Goal: Information Seeking & Learning: Find specific fact

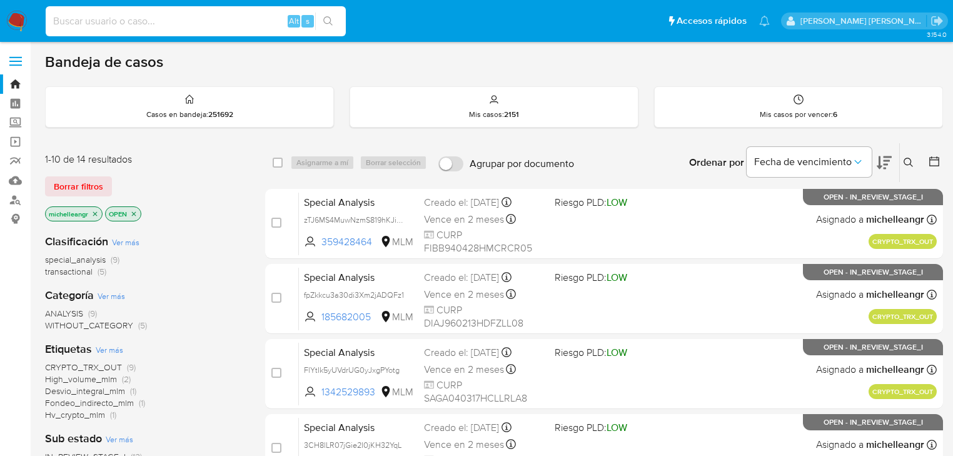
click at [148, 21] on input at bounding box center [196, 21] width 300 height 16
paste input "LlrLJFJOHATqOIfOZo3JwQ2H"
type input "LlrLJFJOHATqOIfOZo3JwQ2H"
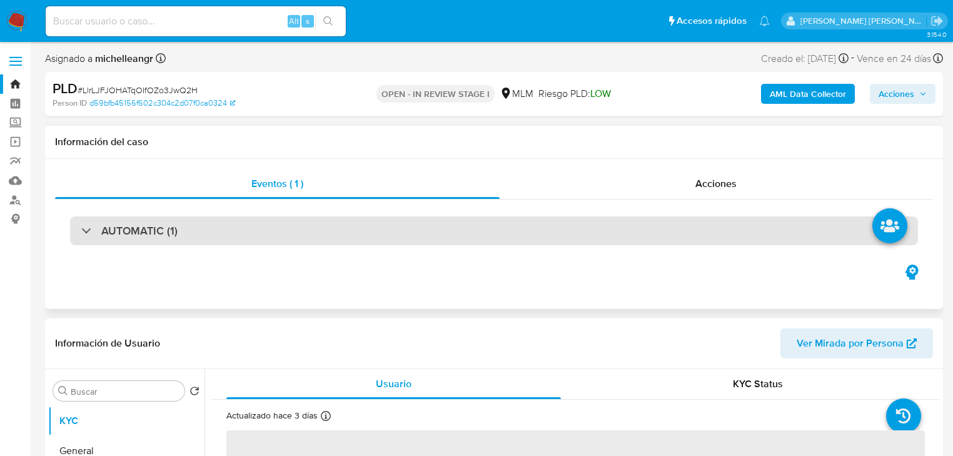
click at [81, 230] on div at bounding box center [81, 230] width 0 height 0
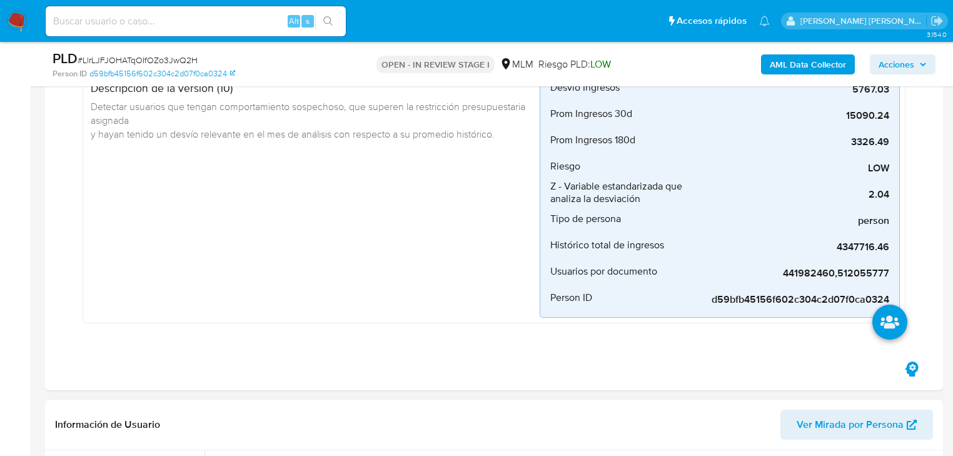
scroll to position [400, 0]
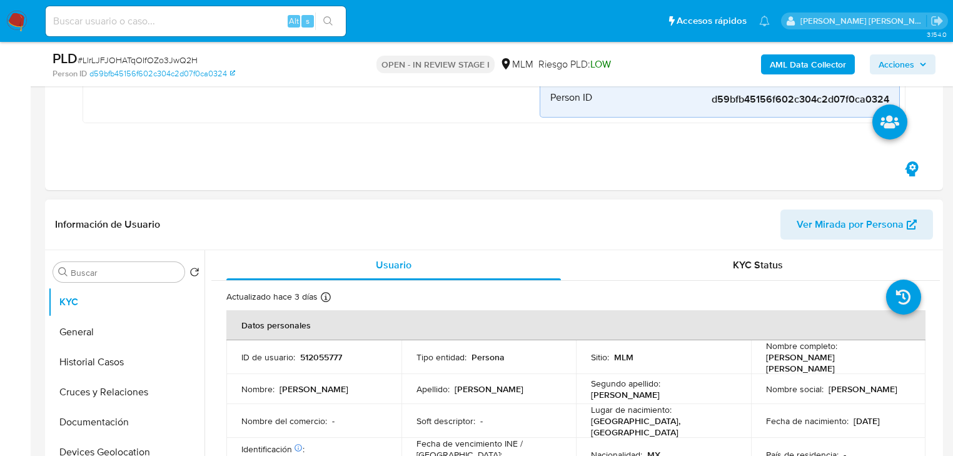
click at [327, 351] on p "512055777" at bounding box center [321, 356] width 42 height 11
click at [323, 353] on p "512055777" at bounding box center [321, 356] width 42 height 11
copy p "512055777"
select select "10"
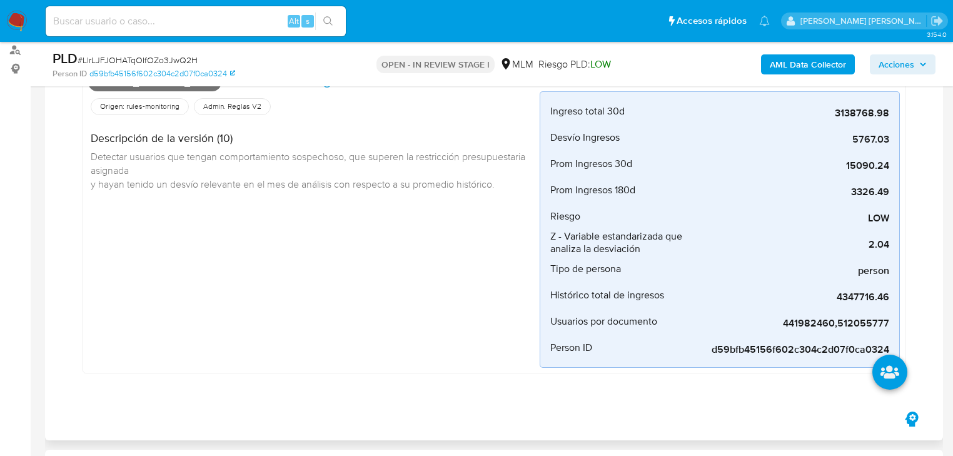
scroll to position [50, 0]
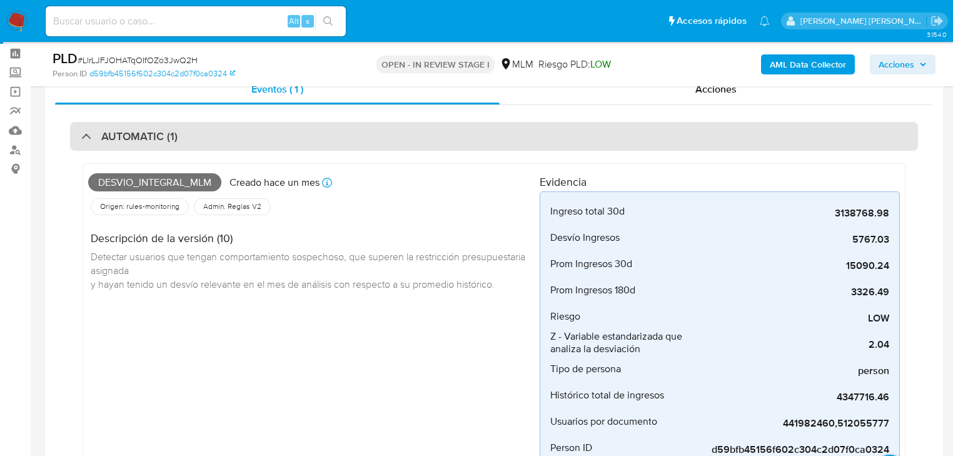
click at [85, 138] on div "AUTOMATIC (1)" at bounding box center [129, 136] width 96 height 14
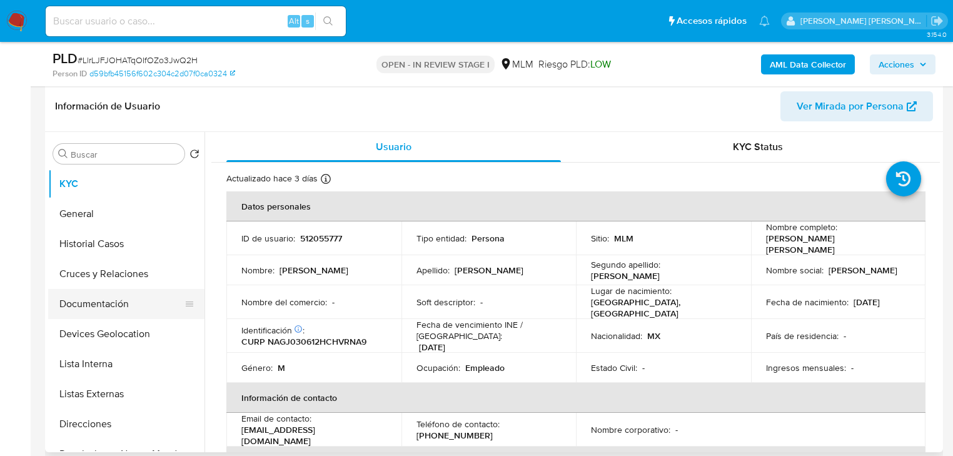
scroll to position [200, 0]
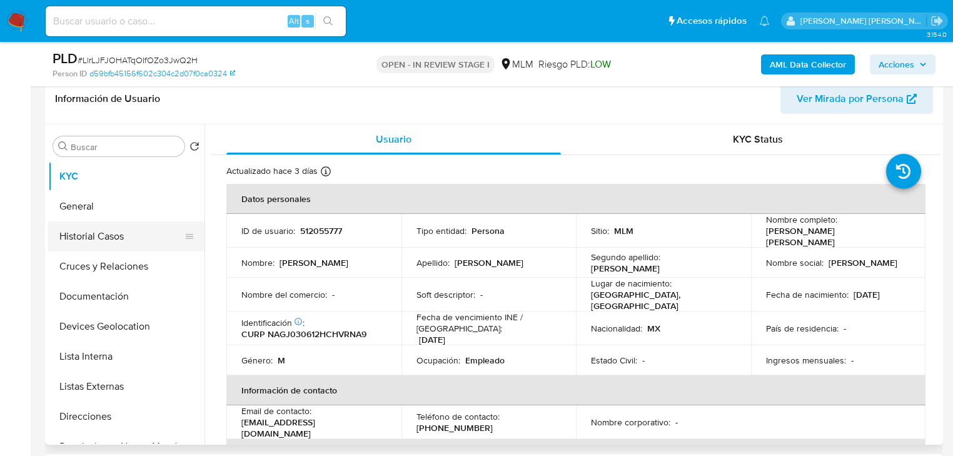
click at [113, 235] on button "Historial Casos" at bounding box center [121, 236] width 146 height 30
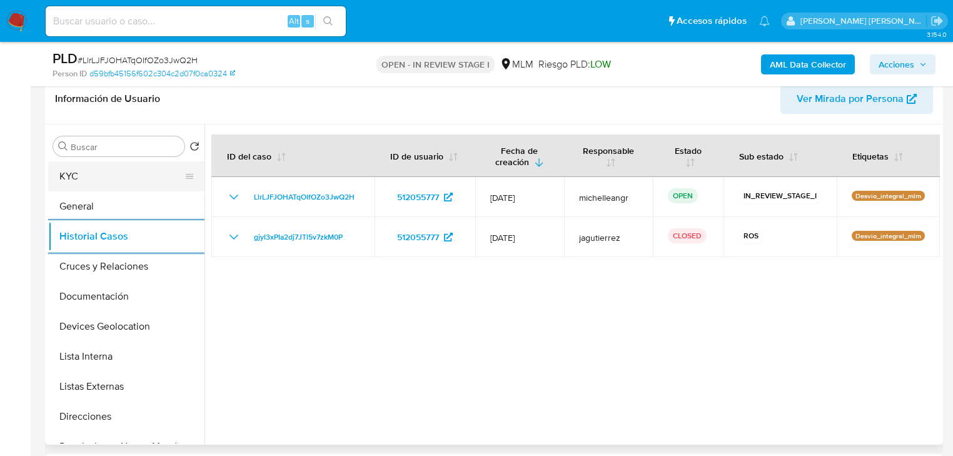
drag, startPoint x: 71, startPoint y: 181, endPoint x: 106, endPoint y: 189, distance: 35.8
click at [71, 181] on button "KYC" at bounding box center [121, 176] width 146 height 30
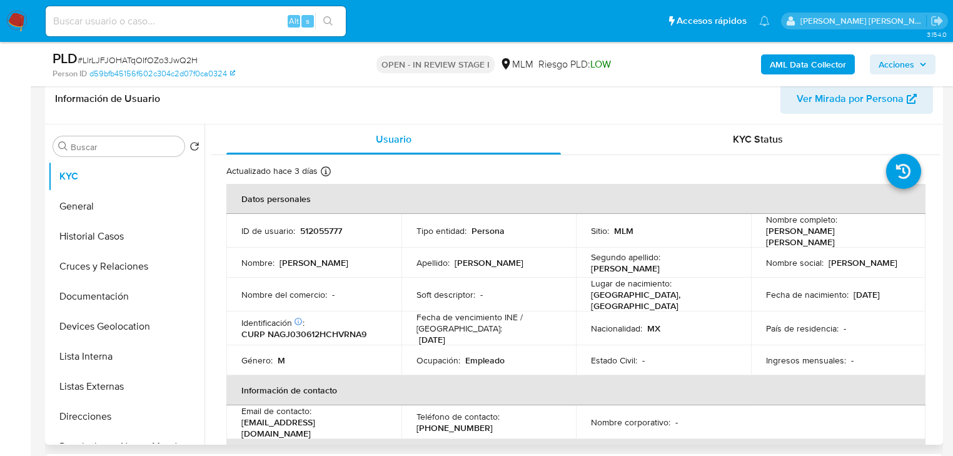
click at [310, 257] on p "[PERSON_NAME]" at bounding box center [313, 262] width 69 height 11
click at [331, 230] on p "512055777" at bounding box center [321, 230] width 42 height 11
copy p "512055777"
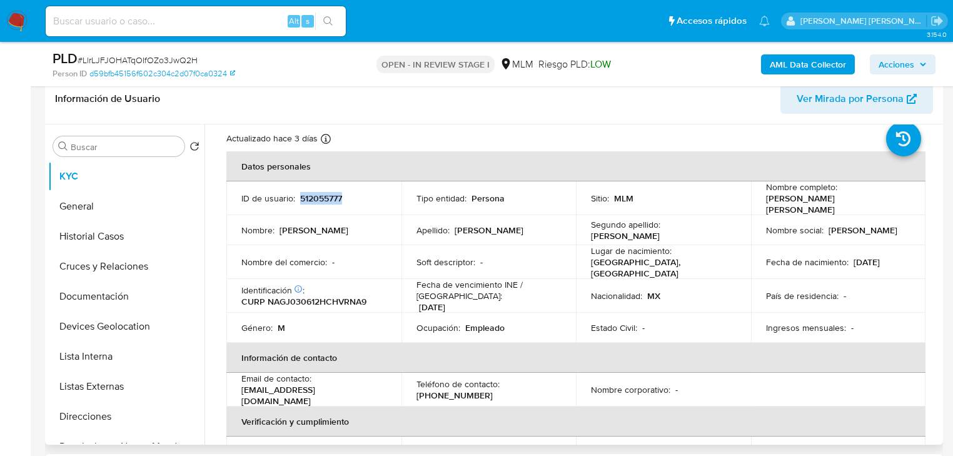
scroll to position [50, 0]
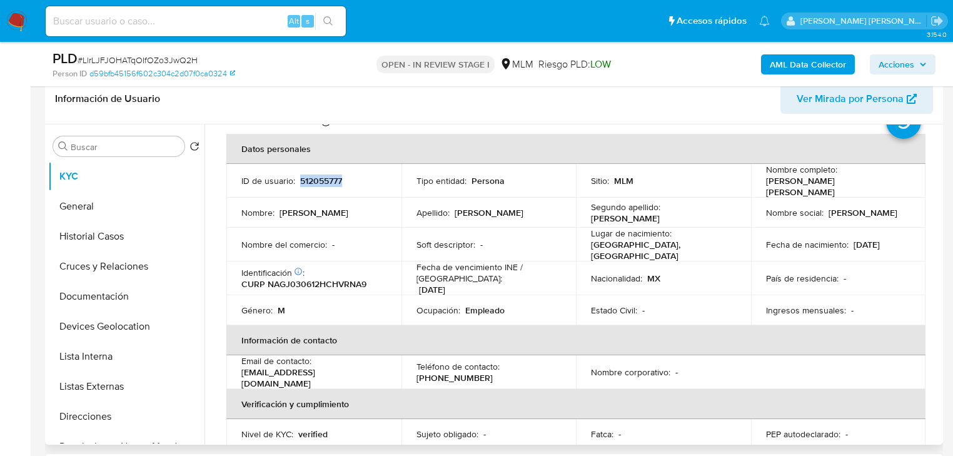
drag, startPoint x: 758, startPoint y: 185, endPoint x: 884, endPoint y: 179, distance: 125.8
click at [900, 180] on td "Nombre completo : [PERSON_NAME] [PERSON_NAME]" at bounding box center [838, 181] width 175 height 34
copy p "[PERSON_NAME] [PERSON_NAME]"
click at [693, 218] on td "Segundo apellido : [PERSON_NAME]" at bounding box center [663, 213] width 175 height 30
click at [338, 278] on p "CURP NAGJ030612HCHVRNA9" at bounding box center [303, 283] width 125 height 11
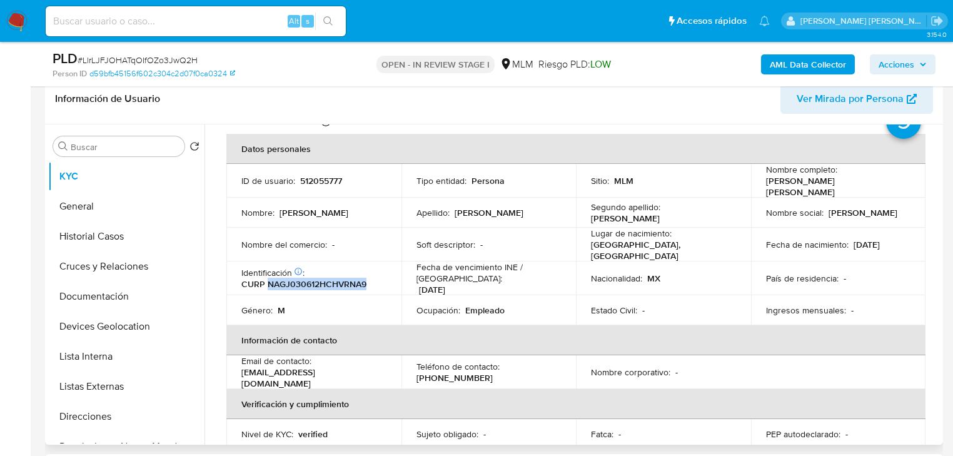
drag, startPoint x: 338, startPoint y: 276, endPoint x: 343, endPoint y: 271, distance: 7.1
click at [338, 278] on p "CURP NAGJ030612HCHVRNA9" at bounding box center [303, 283] width 125 height 11
copy p "NAGJ030612HCHVRNA9"
drag, startPoint x: 571, startPoint y: 231, endPoint x: 659, endPoint y: 238, distance: 87.8
click at [619, 232] on tr "Nombre del comercio : - Soft descriptor : - Lugar de nacimiento : [GEOGRAPHIC_D…" at bounding box center [575, 245] width 699 height 34
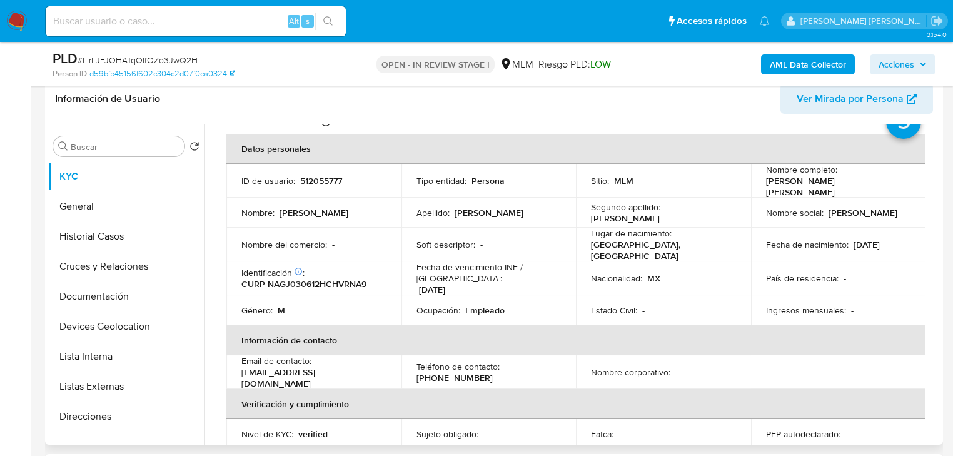
click at [659, 239] on p "[GEOGRAPHIC_DATA], [GEOGRAPHIC_DATA]" at bounding box center [661, 250] width 140 height 23
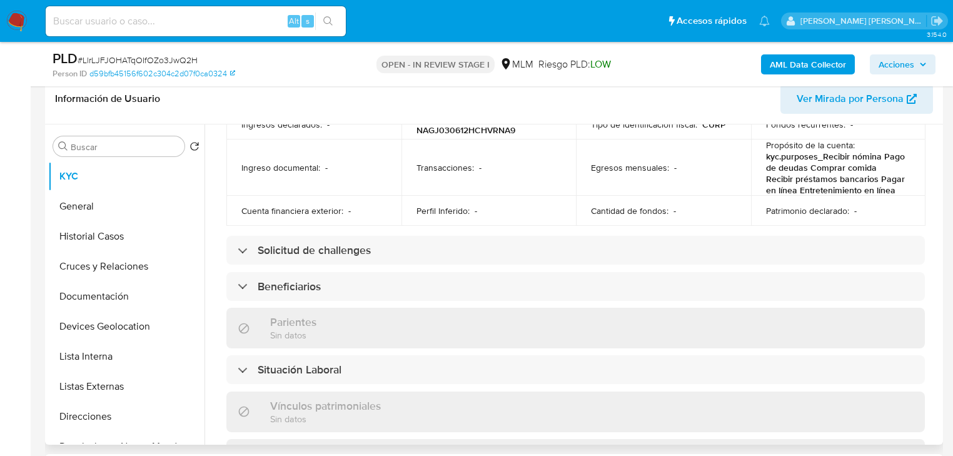
scroll to position [450, 0]
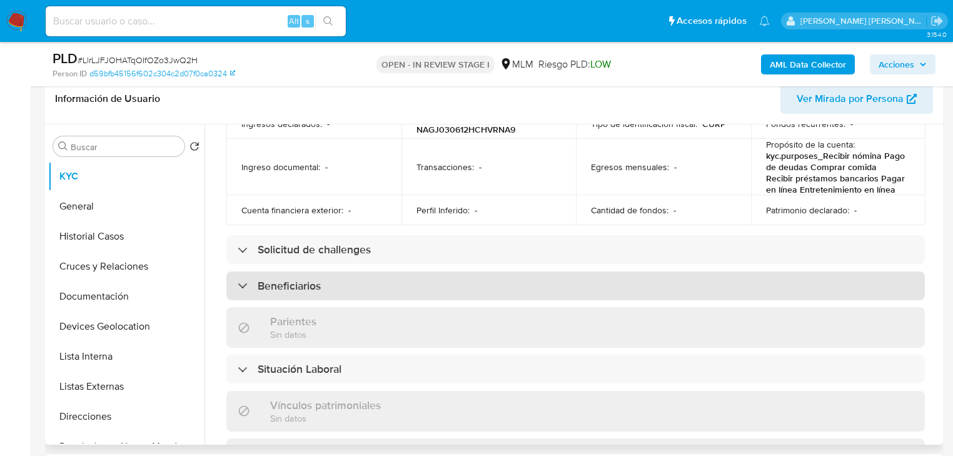
click at [403, 278] on div "Beneficiarios" at bounding box center [575, 285] width 698 height 29
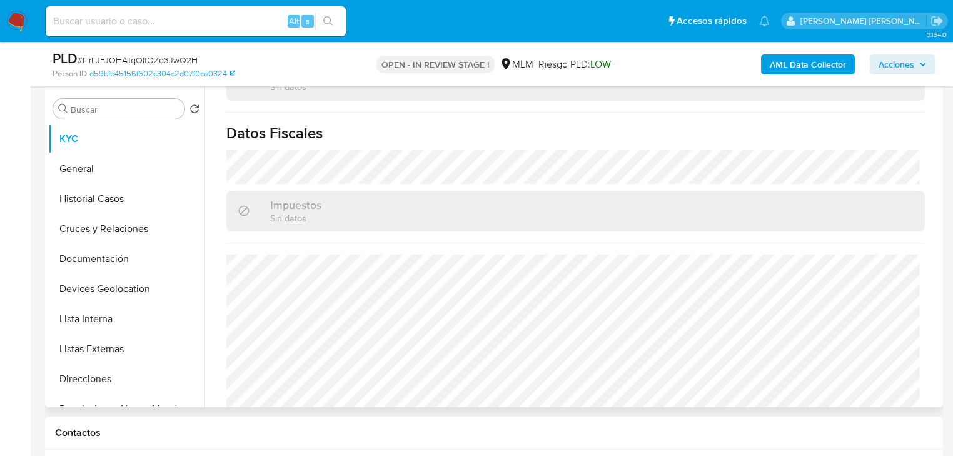
scroll to position [300, 0]
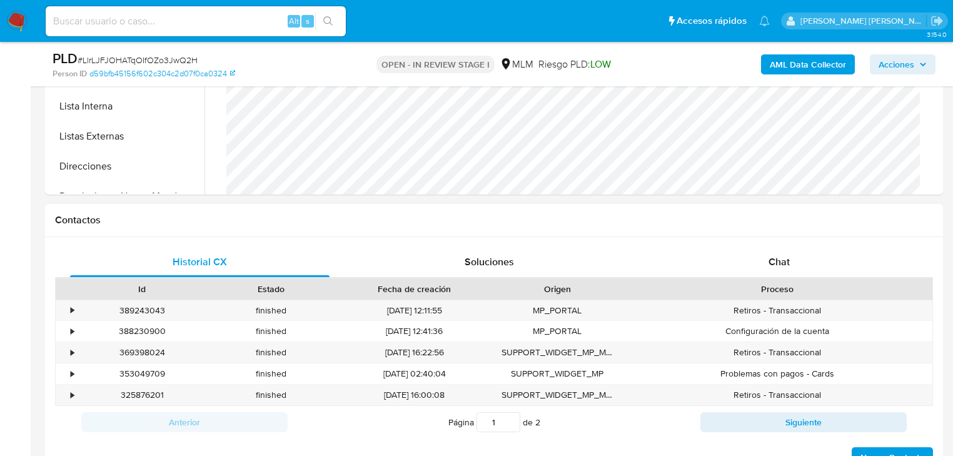
click at [343, 217] on h1 "Contactos" at bounding box center [494, 220] width 878 height 13
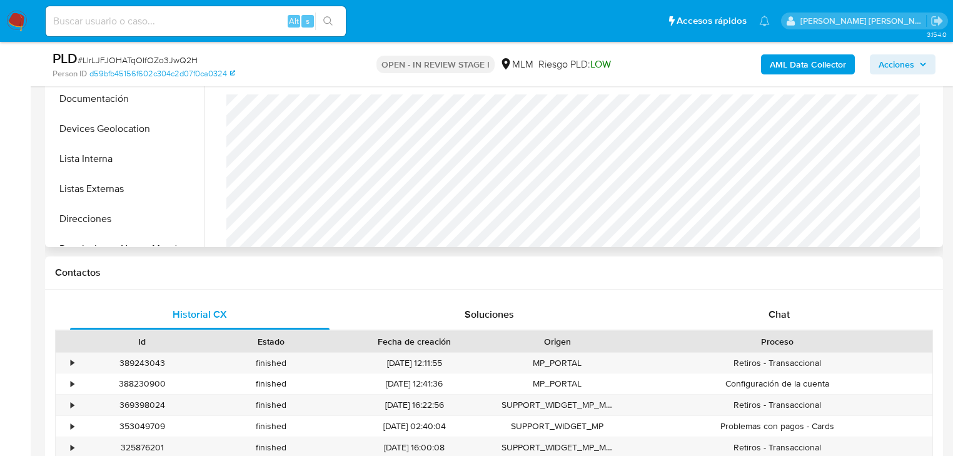
scroll to position [350, 0]
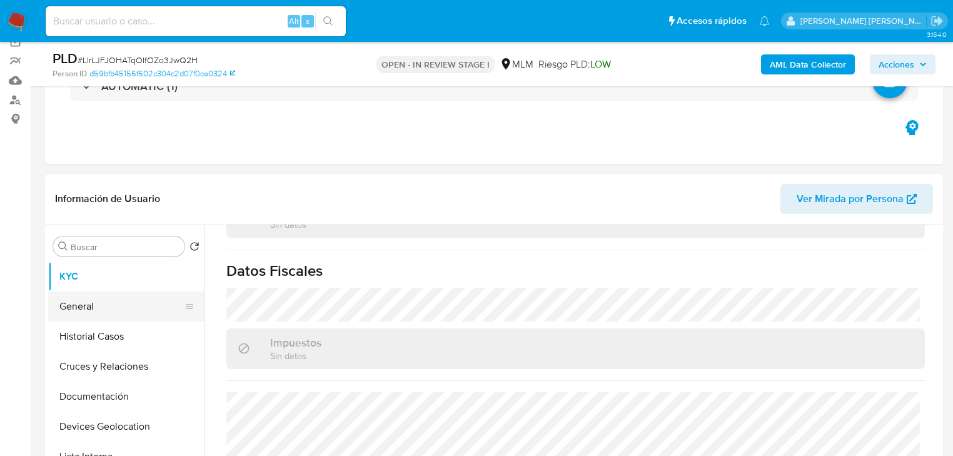
click at [83, 305] on button "General" at bounding box center [121, 306] width 146 height 30
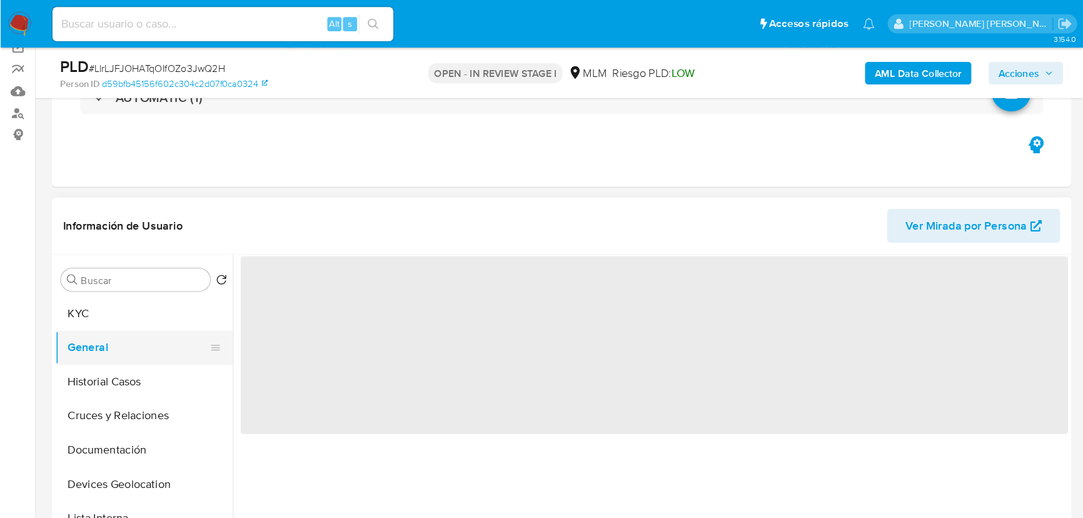
scroll to position [0, 0]
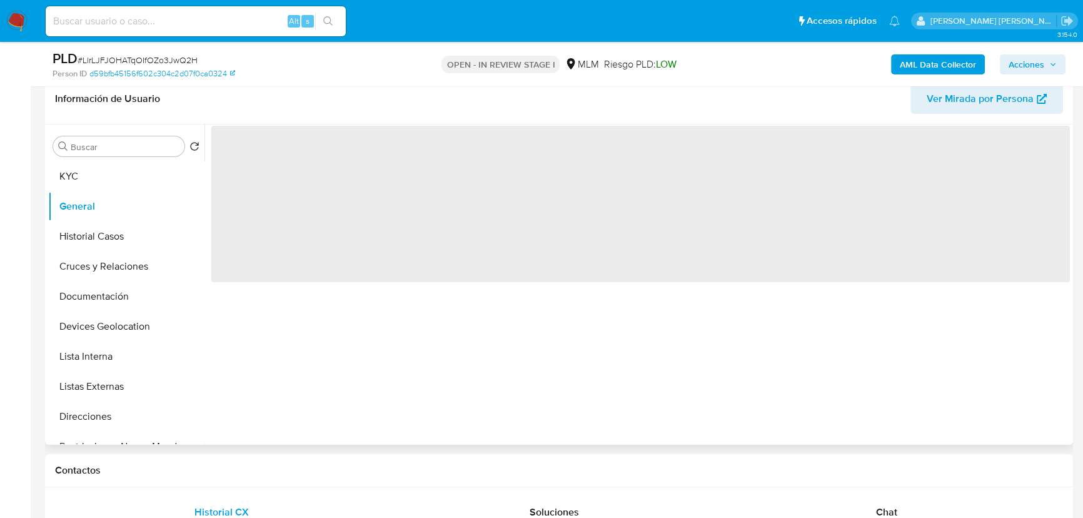
click at [290, 253] on span "‌" at bounding box center [640, 204] width 858 height 156
click at [248, 246] on span "‌" at bounding box center [640, 204] width 858 height 156
click at [258, 244] on span "‌" at bounding box center [640, 204] width 858 height 156
click at [267, 239] on span "‌" at bounding box center [640, 204] width 858 height 156
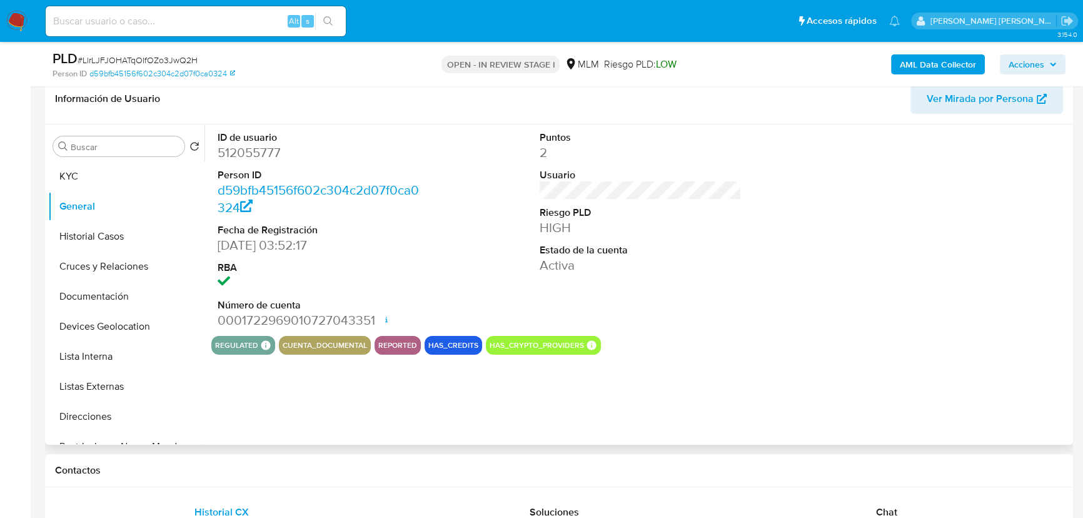
drag, startPoint x: 298, startPoint y: 276, endPoint x: 277, endPoint y: 301, distance: 33.3
click at [299, 276] on dd at bounding box center [319, 283] width 202 height 18
click at [263, 323] on dd "0001722969010727043351 Fecha de apertura [DATE] 20:41 Estado ACTIVE" at bounding box center [319, 320] width 202 height 18
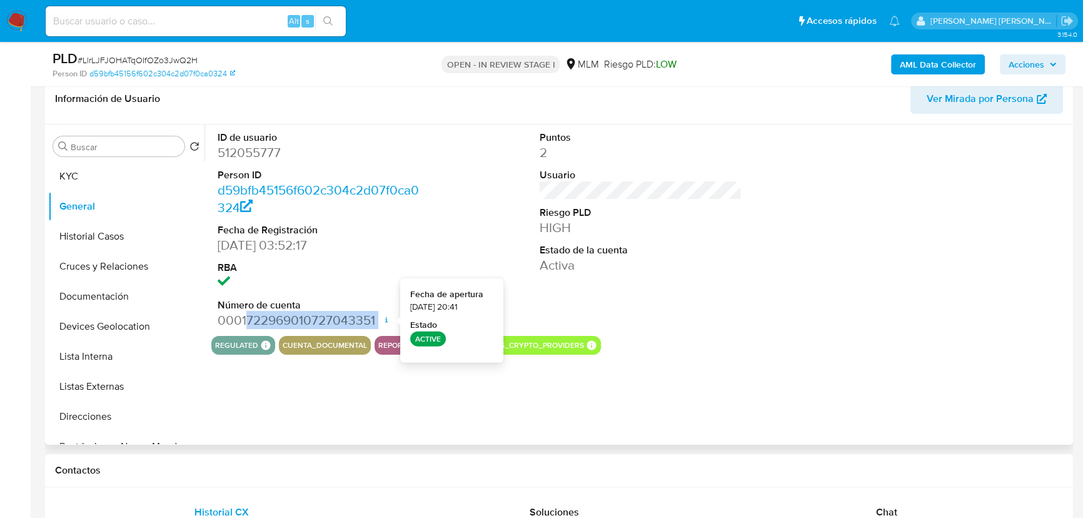
drag, startPoint x: 244, startPoint y: 319, endPoint x: 384, endPoint y: 320, distance: 140.6
click at [384, 320] on dd "0001722969010727043351 Fecha de apertura [DATE] 20:41 Estado ACTIVE" at bounding box center [319, 320] width 202 height 18
copy dd "722969010727043351"
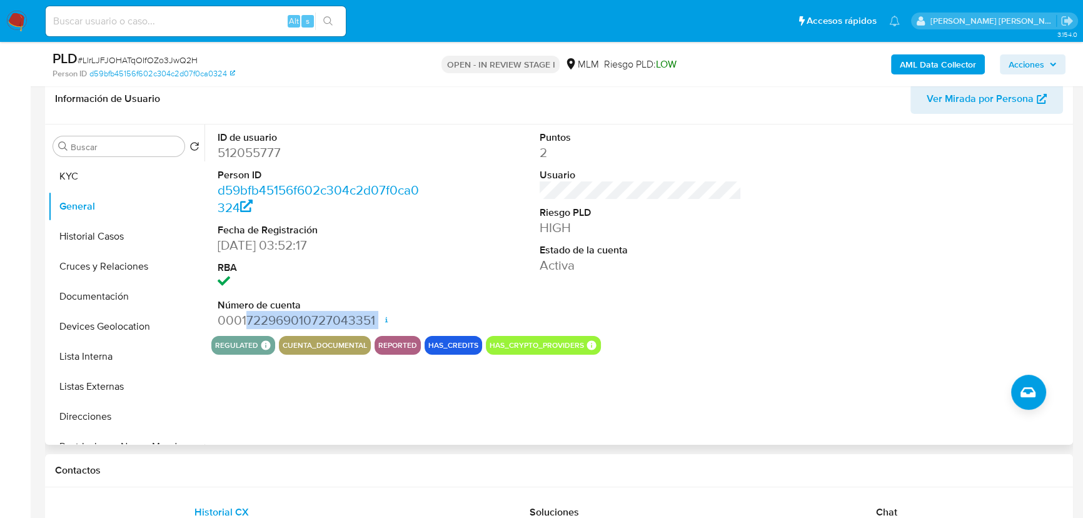
scroll to position [113, 0]
click at [398, 343] on button "reported" at bounding box center [397, 345] width 39 height 5
click at [102, 220] on button "General" at bounding box center [121, 206] width 146 height 30
drag, startPoint x: 102, startPoint y: 238, endPoint x: 279, endPoint y: 234, distance: 176.9
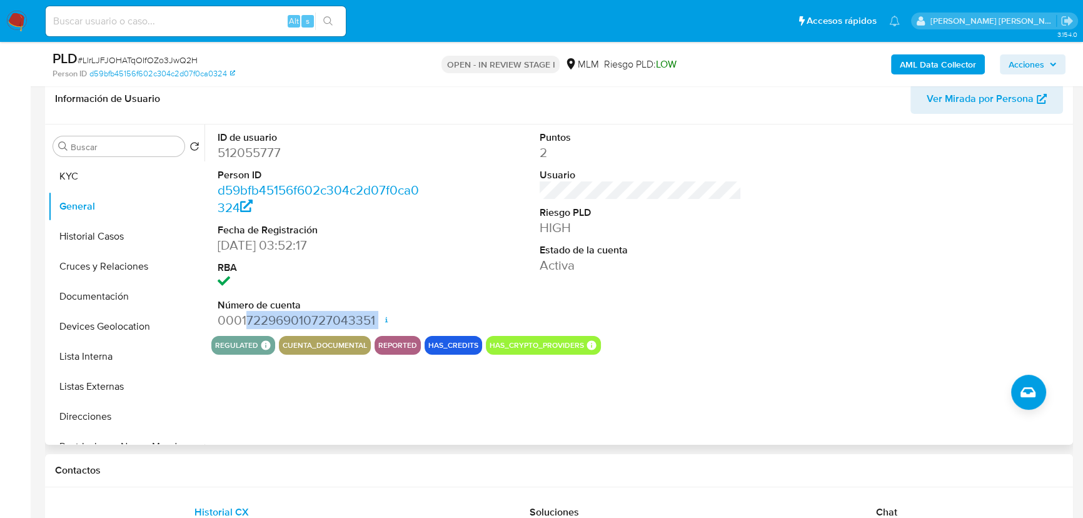
click at [103, 238] on button "Historial Casos" at bounding box center [126, 236] width 156 height 30
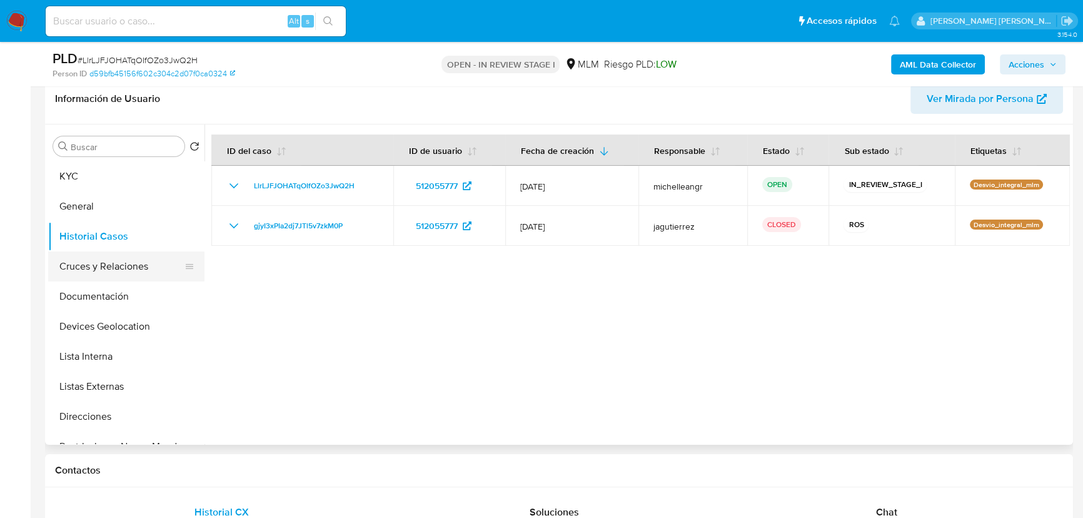
click at [100, 264] on button "Cruces y Relaciones" at bounding box center [121, 266] width 146 height 30
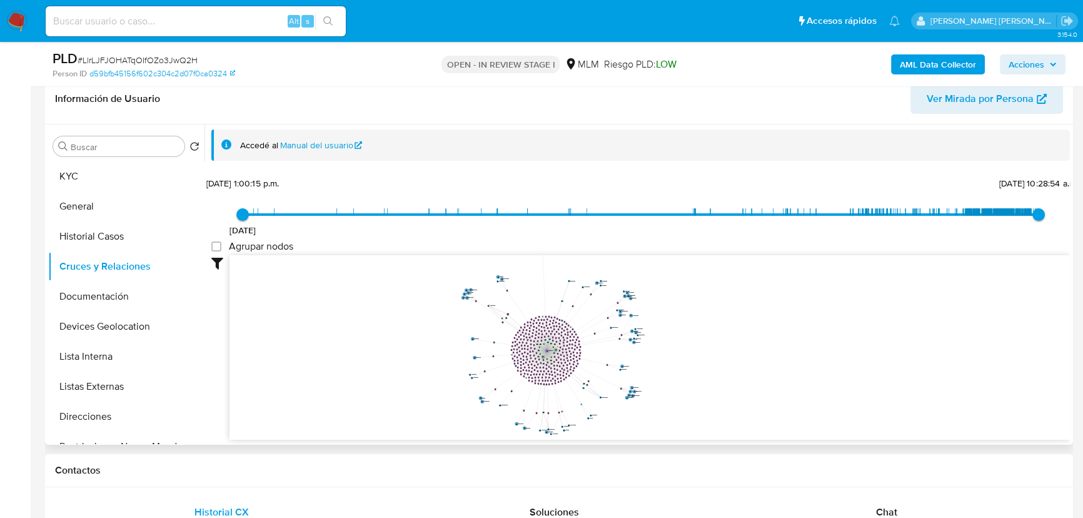
drag, startPoint x: 582, startPoint y: 311, endPoint x: 681, endPoint y: 379, distance: 120.9
click at [681, 379] on icon "phone-fda7be75a755962b4ab90bc0287f6f96  user-512055777  512055777 person-d59b…" at bounding box center [649, 345] width 840 height 181
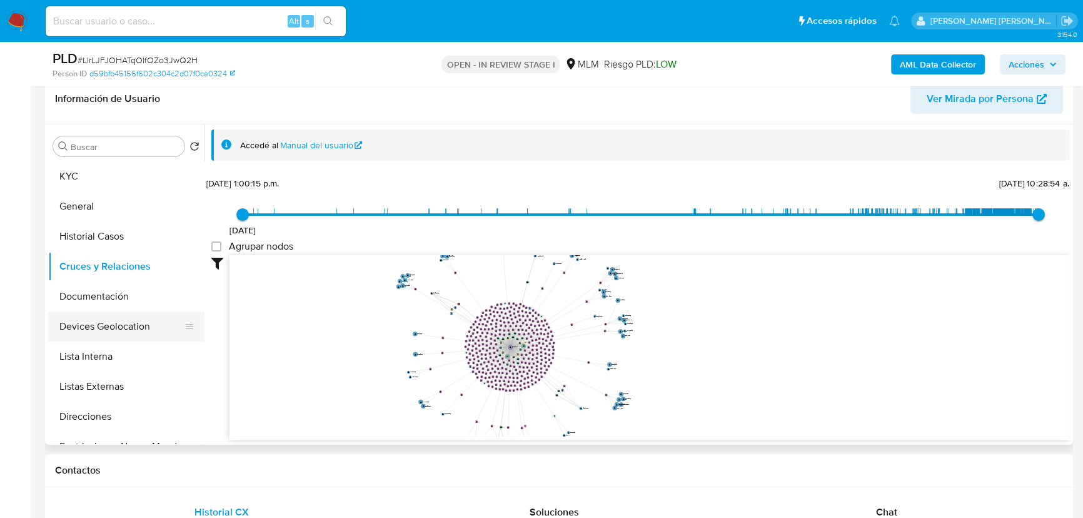
click at [117, 316] on button "Devices Geolocation" at bounding box center [121, 326] width 146 height 30
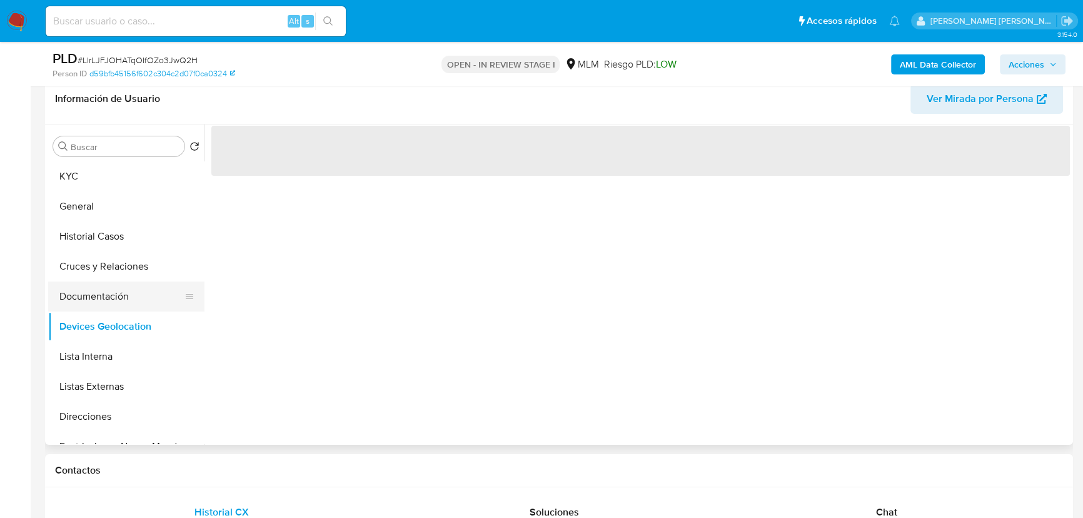
click at [125, 303] on button "Documentación" at bounding box center [121, 296] width 146 height 30
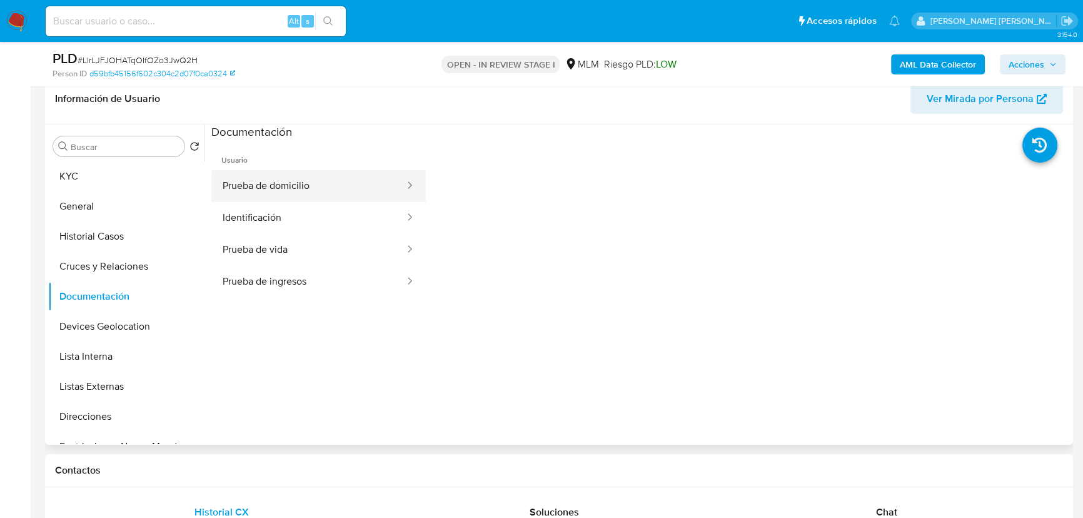
click at [314, 188] on button "Prueba de domicilio" at bounding box center [308, 186] width 194 height 32
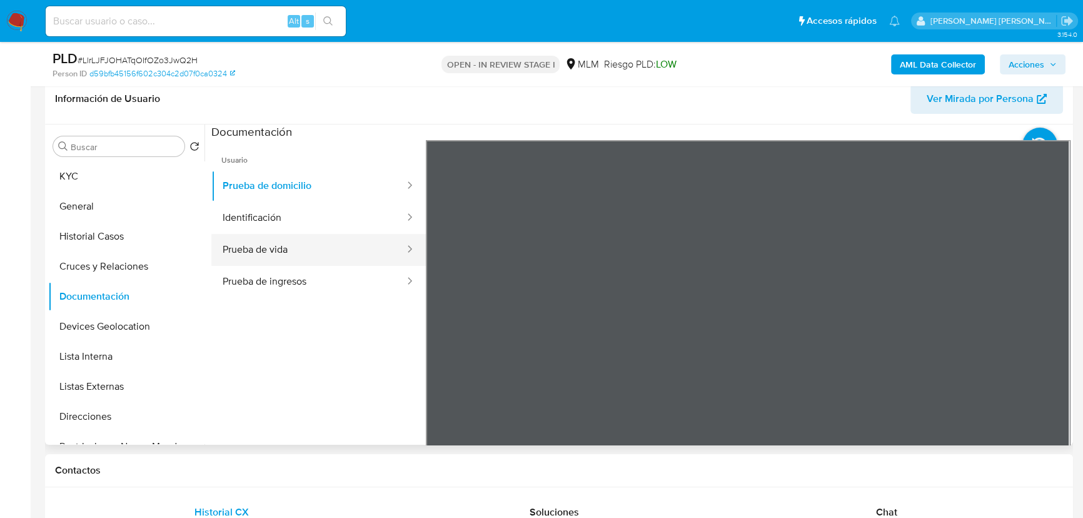
click at [324, 248] on button "Prueba de vida" at bounding box center [308, 250] width 194 height 32
drag, startPoint x: 294, startPoint y: 274, endPoint x: 287, endPoint y: 249, distance: 26.7
click at [293, 275] on button "Prueba de ingresos" at bounding box center [308, 282] width 194 height 32
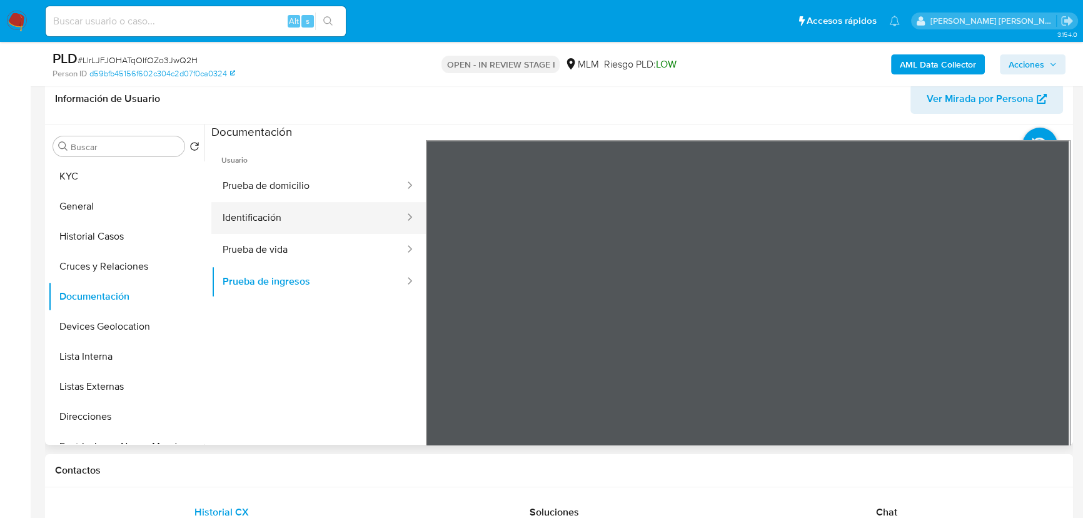
drag, startPoint x: 274, startPoint y: 215, endPoint x: 408, endPoint y: 213, distance: 133.8
click at [283, 211] on button "Identificación" at bounding box center [308, 218] width 194 height 32
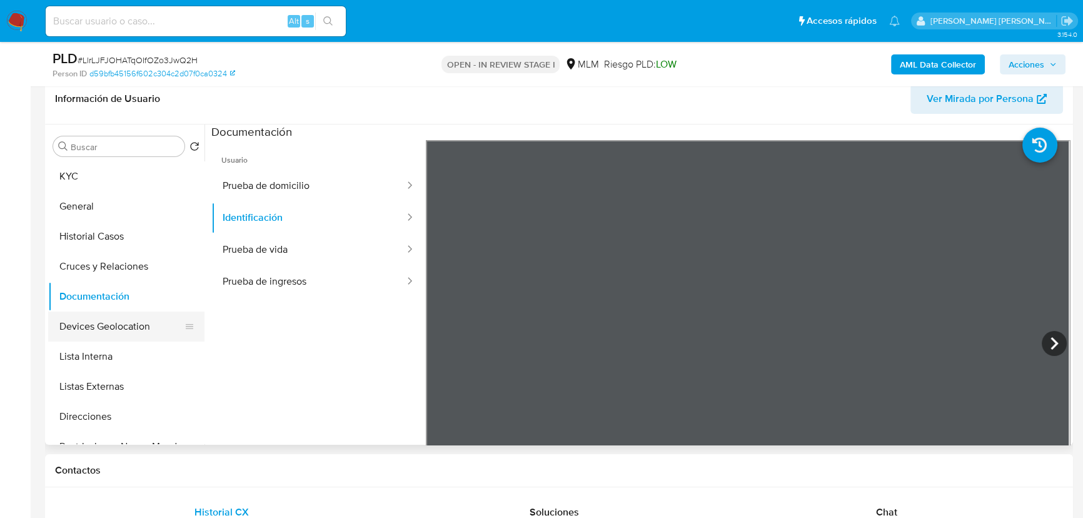
click at [97, 343] on button "Lista Interna" at bounding box center [126, 356] width 156 height 30
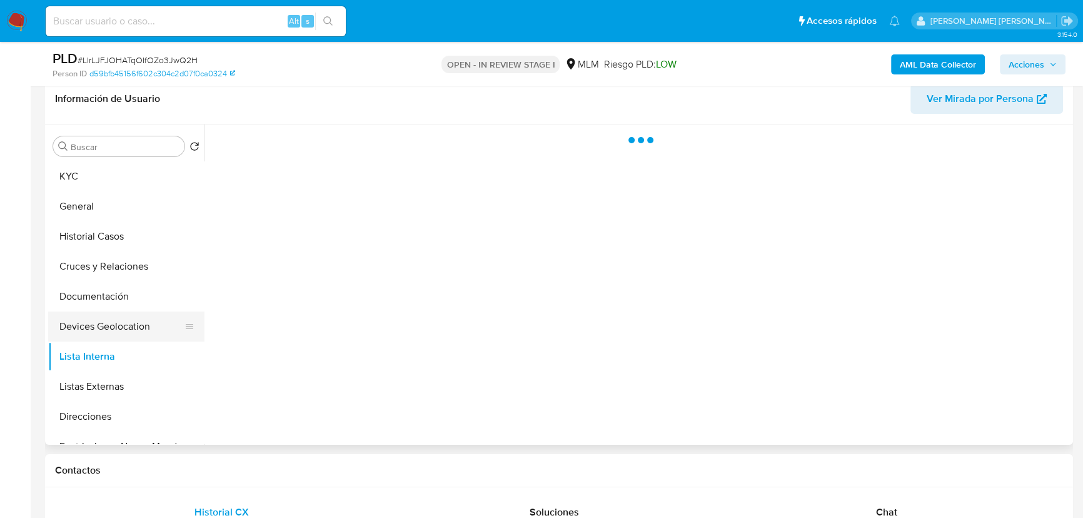
click at [108, 327] on button "Devices Geolocation" at bounding box center [121, 326] width 146 height 30
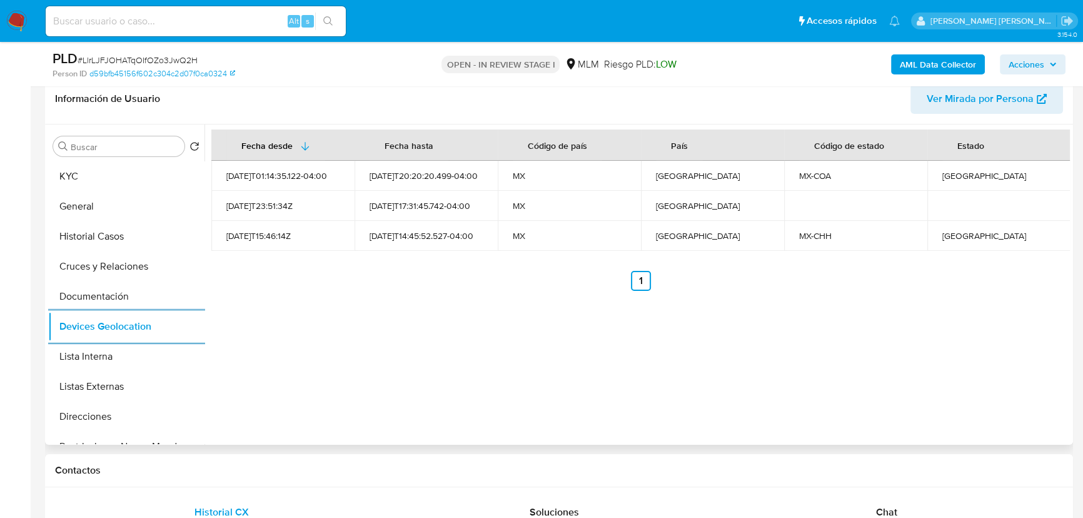
drag, startPoint x: 135, startPoint y: 387, endPoint x: 438, endPoint y: 349, distance: 304.9
click at [138, 384] on button "Listas Externas" at bounding box center [126, 386] width 156 height 30
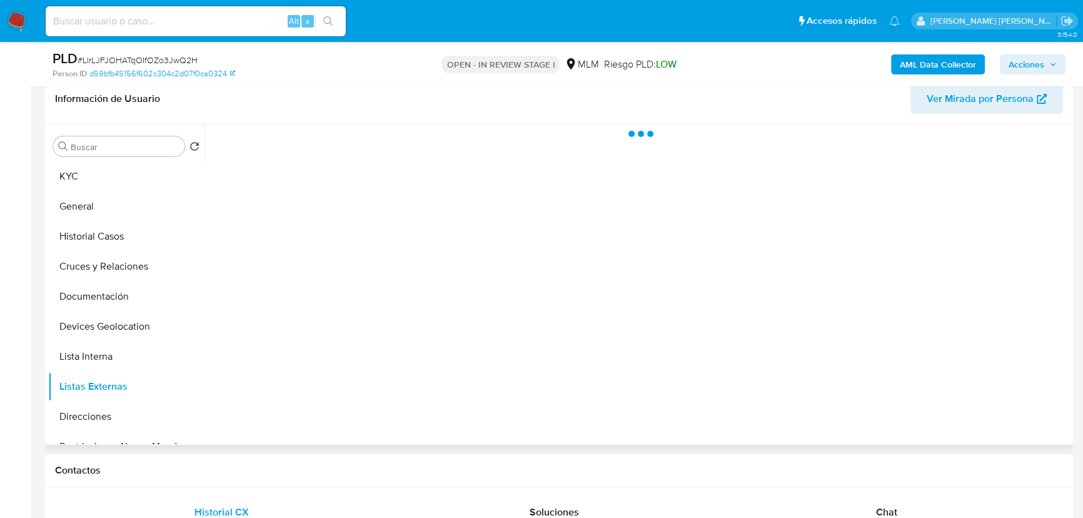
click at [470, 344] on div at bounding box center [636, 284] width 865 height 320
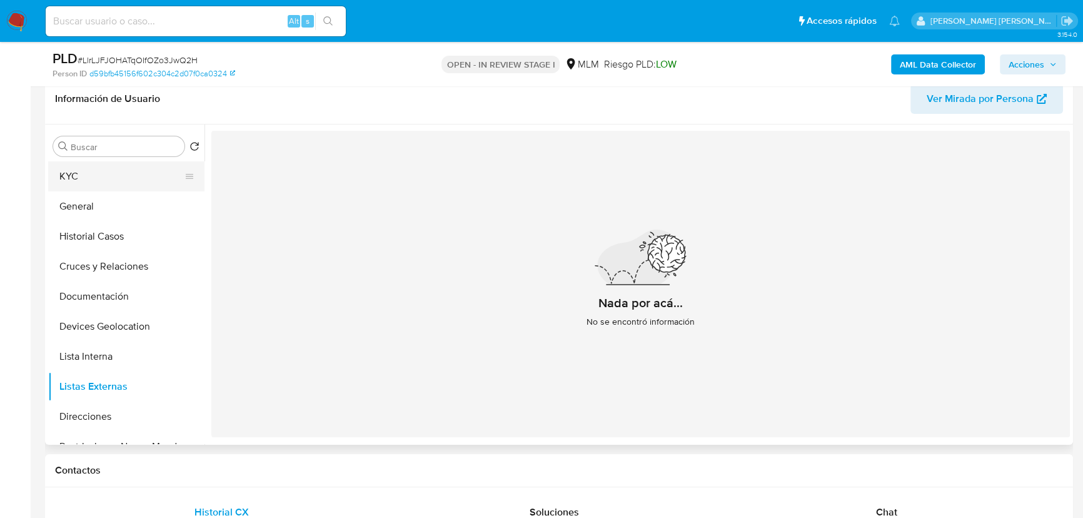
drag, startPoint x: 89, startPoint y: 188, endPoint x: 157, endPoint y: 188, distance: 67.5
click at [93, 189] on button "KYC" at bounding box center [121, 176] width 146 height 30
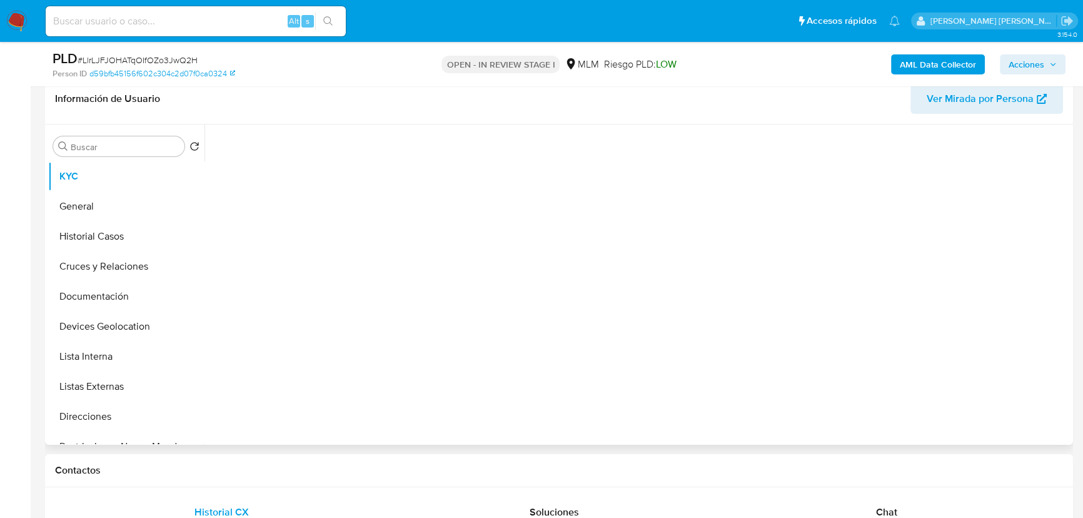
click at [550, 375] on div at bounding box center [640, 281] width 858 height 314
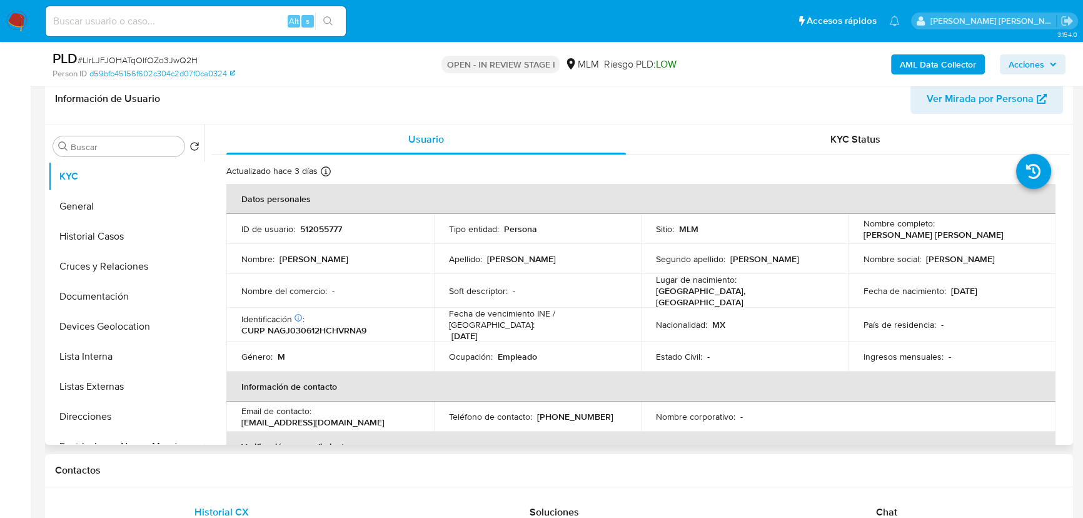
click at [451, 341] on p "[DATE]" at bounding box center [464, 335] width 26 height 11
drag, startPoint x: 386, startPoint y: 419, endPoint x: 234, endPoint y: 416, distance: 151.9
click at [234, 416] on td "Email de contacto : [EMAIL_ADDRESS][DOMAIN_NAME]" at bounding box center [330, 416] width 208 height 30
copy p "[EMAIL_ADDRESS][DOMAIN_NAME]"
click at [654, 377] on th "Información de contacto" at bounding box center [640, 386] width 829 height 30
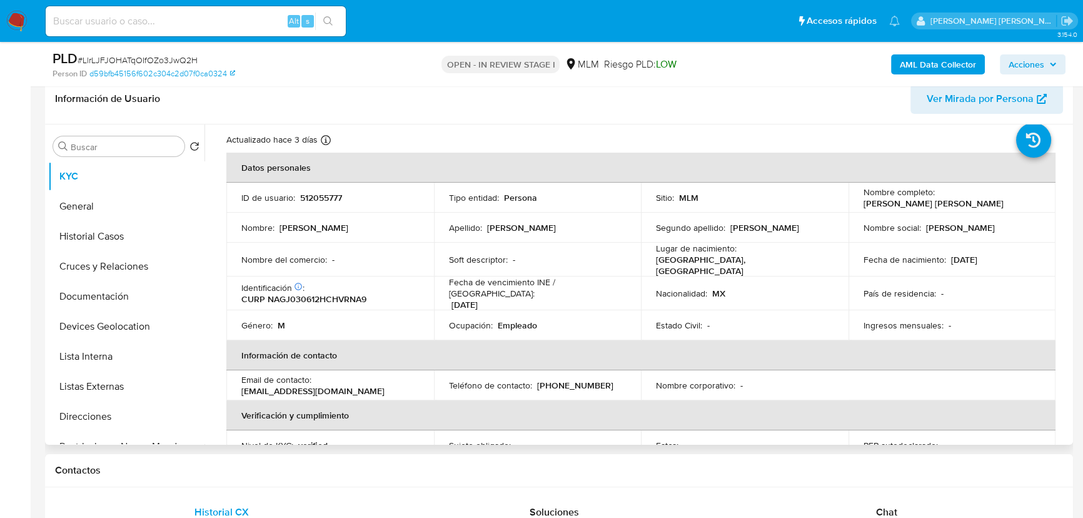
scroll to position [56, 0]
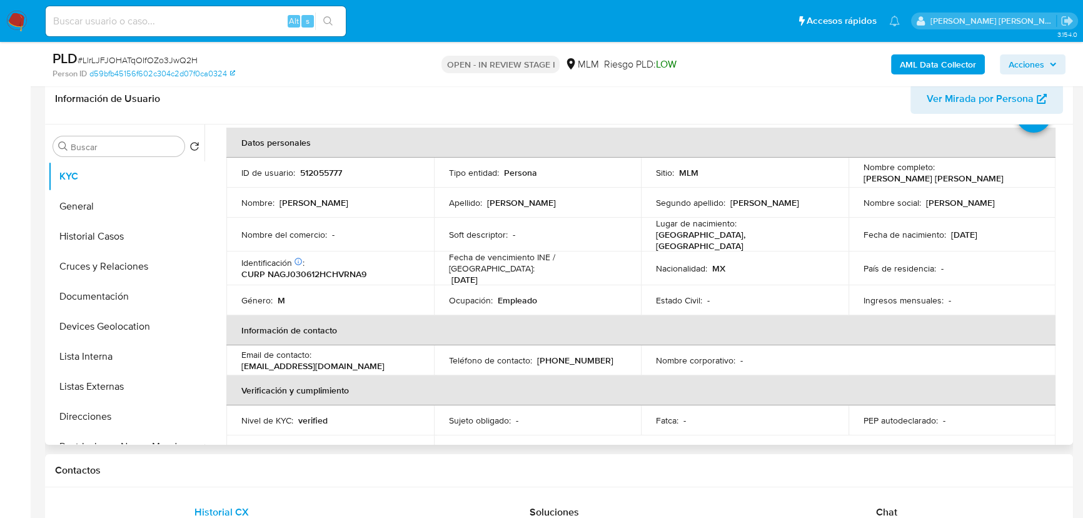
click at [567, 354] on p "[PHONE_NUMBER]" at bounding box center [575, 359] width 76 height 11
copy p "5157934"
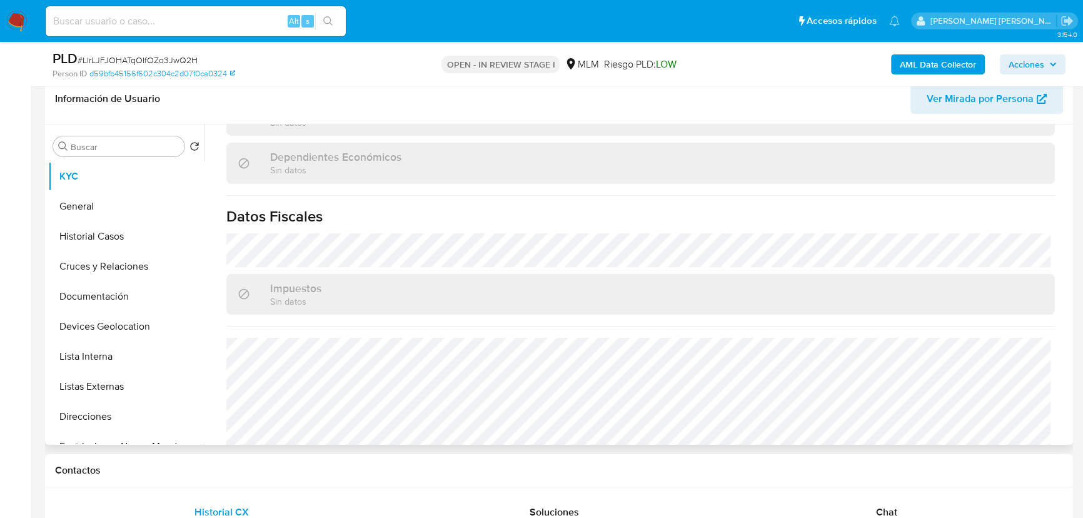
scroll to position [788, 0]
